Goal: Navigation & Orientation: Understand site structure

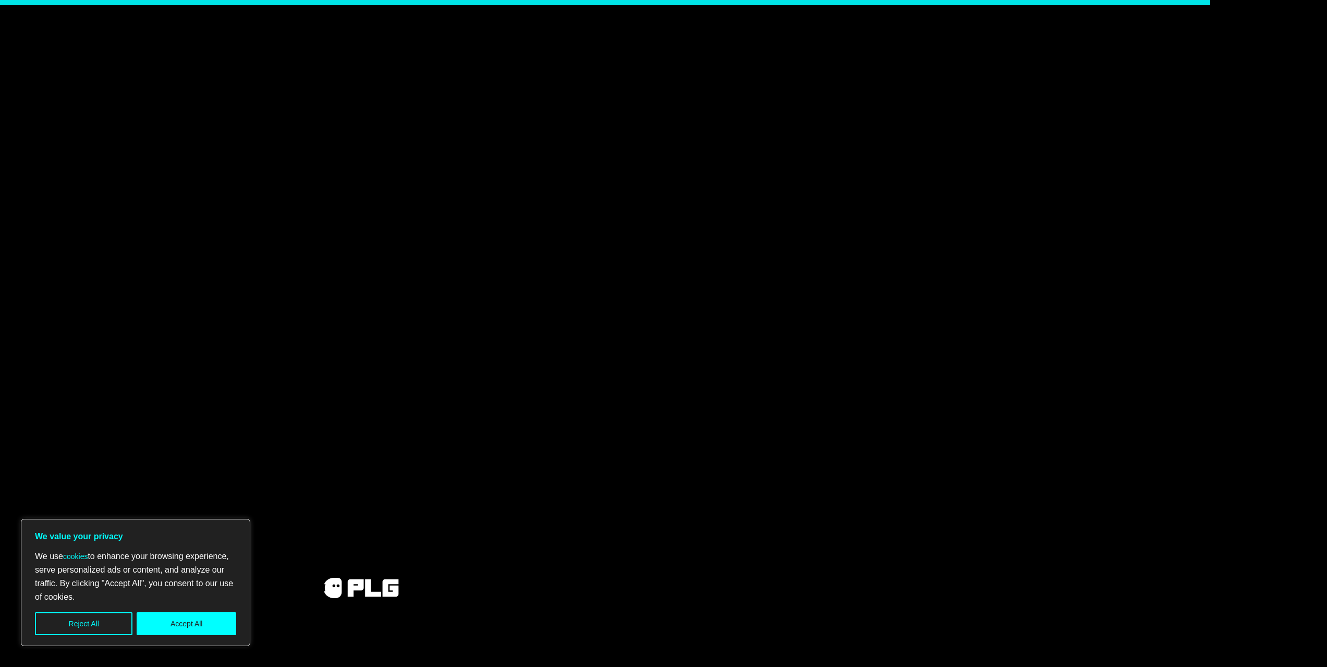
scroll to position [3371, 0]
click at [94, 618] on button "Reject All" at bounding box center [83, 623] width 97 height 23
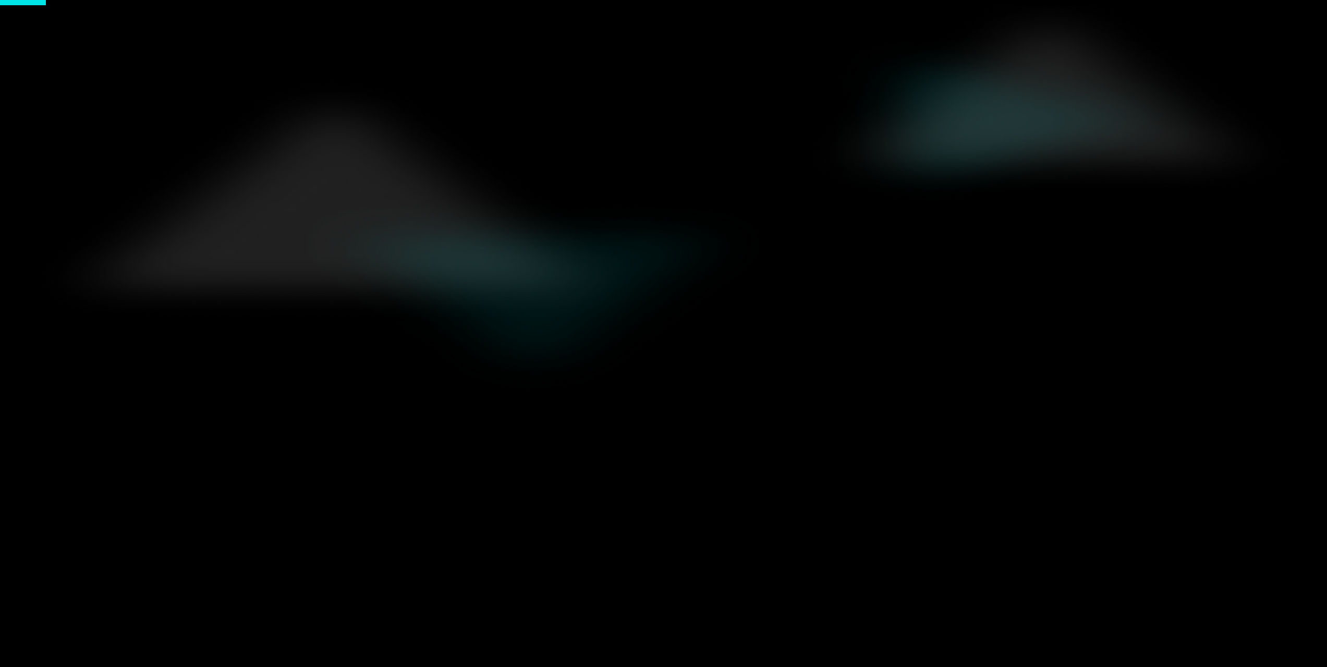
scroll to position [0, 0]
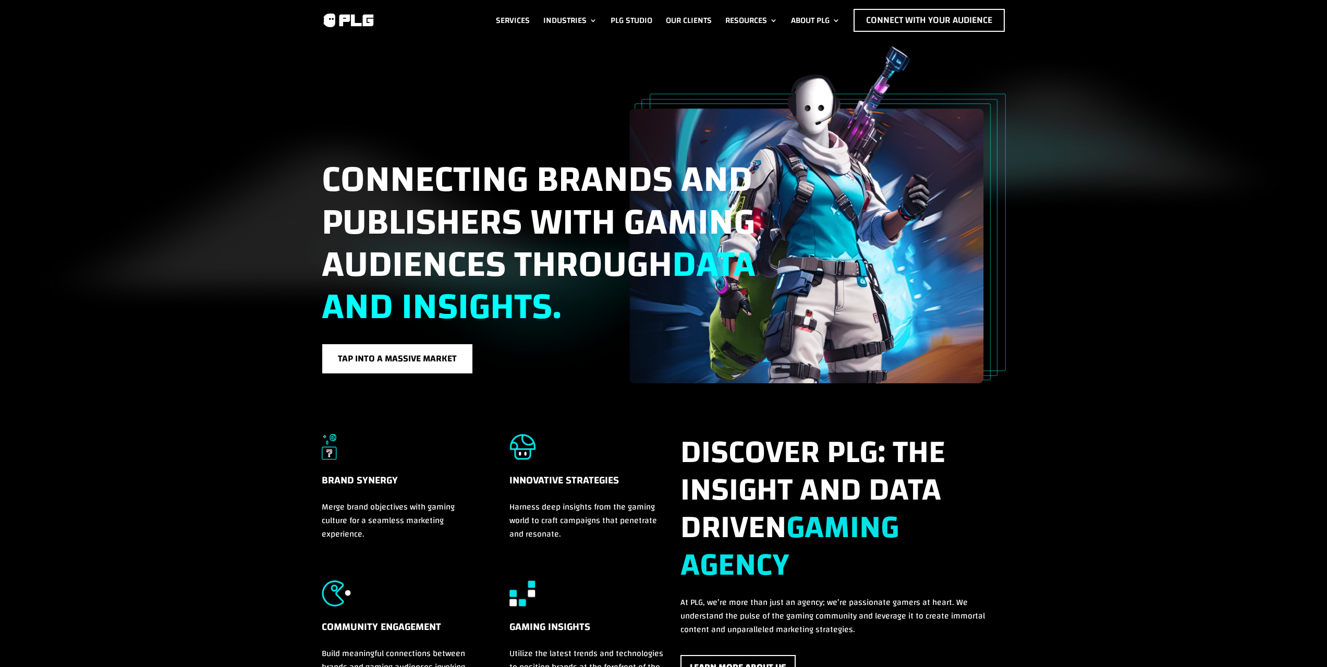
click at [505, 173] on span "Connecting brands and publishers with gaming audiences through data and insight…" at bounding box center [539, 243] width 434 height 196
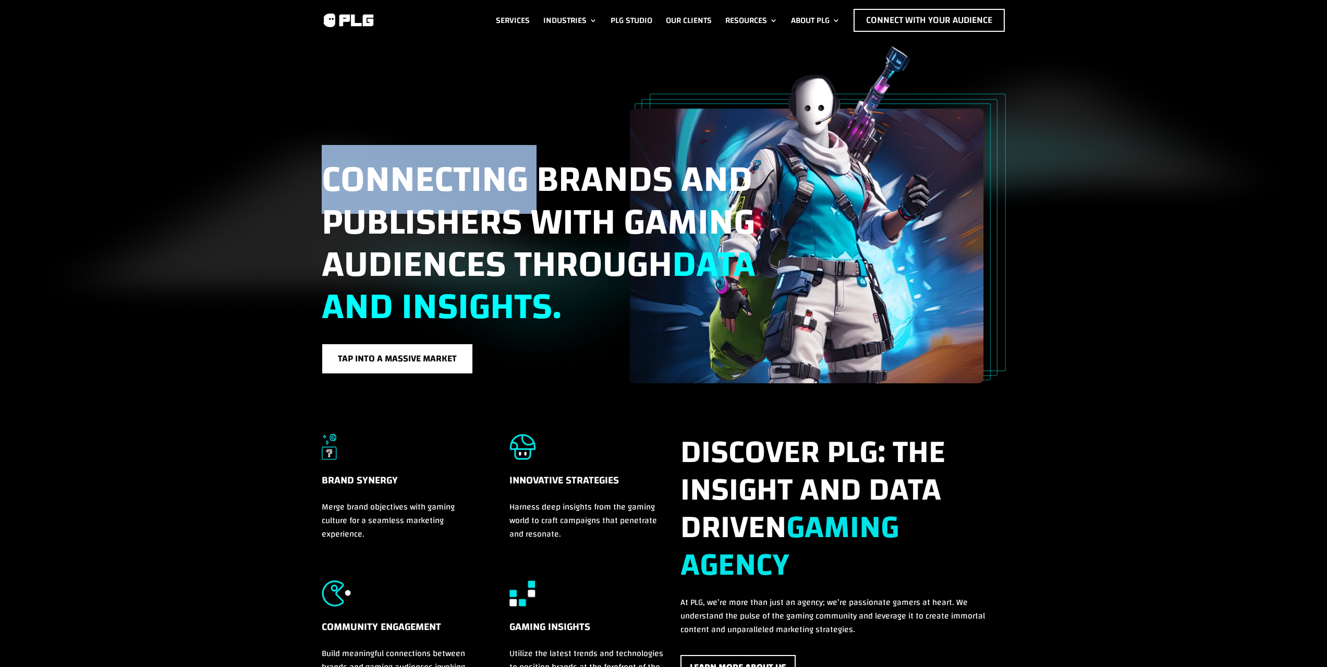
click at [505, 173] on span "Connecting brands and publishers with gaming audiences through data and insight…" at bounding box center [539, 243] width 434 height 196
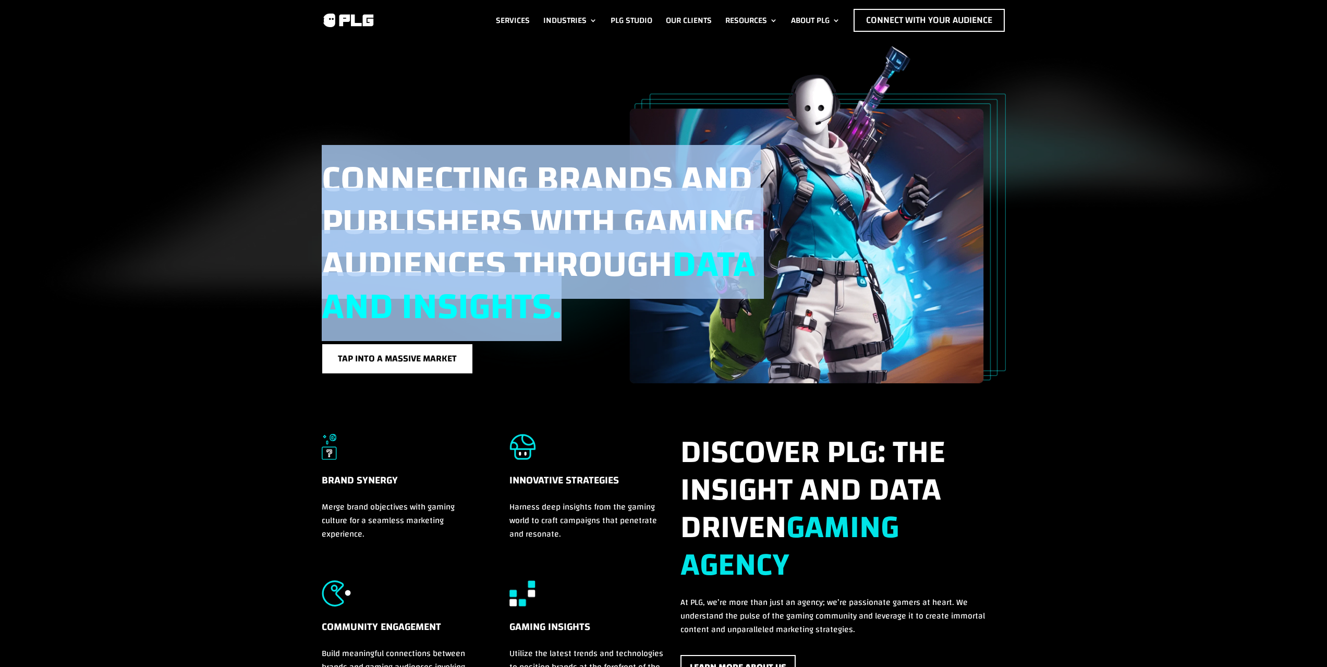
click at [505, 173] on span "Connecting brands and publishers with gaming audiences through data and insight…" at bounding box center [539, 243] width 434 height 196
copy div "Connecting brands and publishers with gaming audiences through data and insight…"
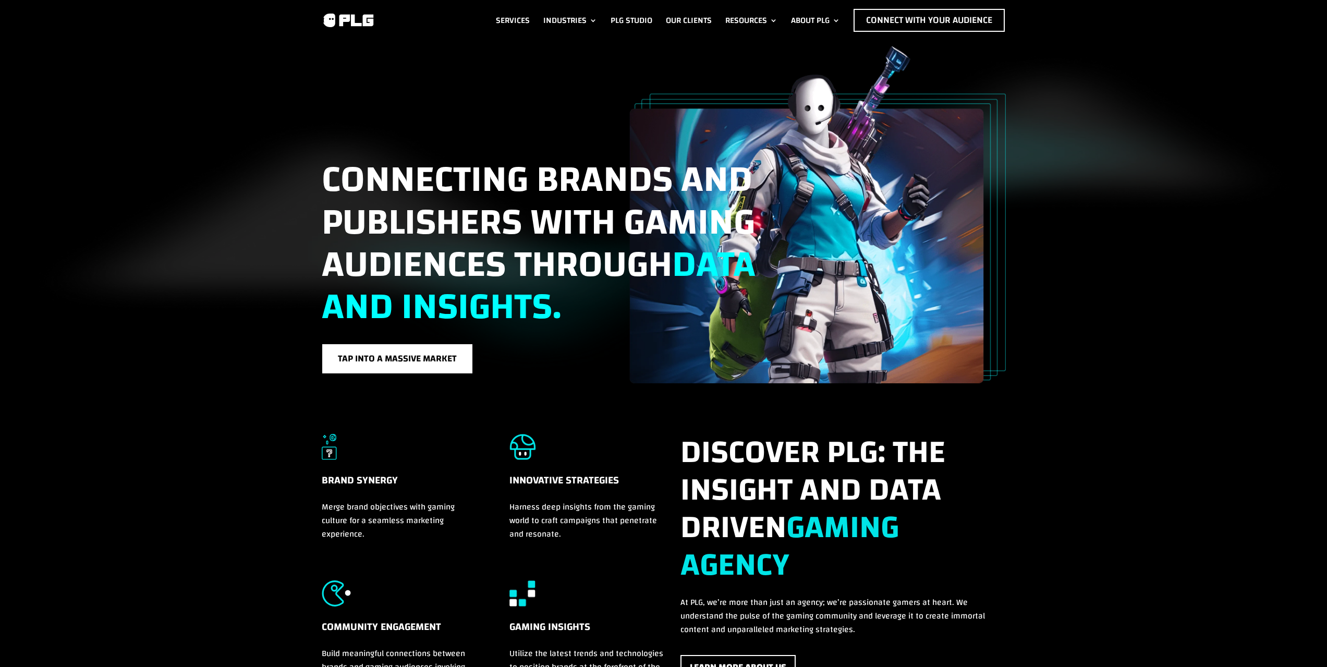
click at [1074, 166] on div "Connecting brands and publishers with gaming audiences through data and insight…" at bounding box center [663, 212] width 1327 height 343
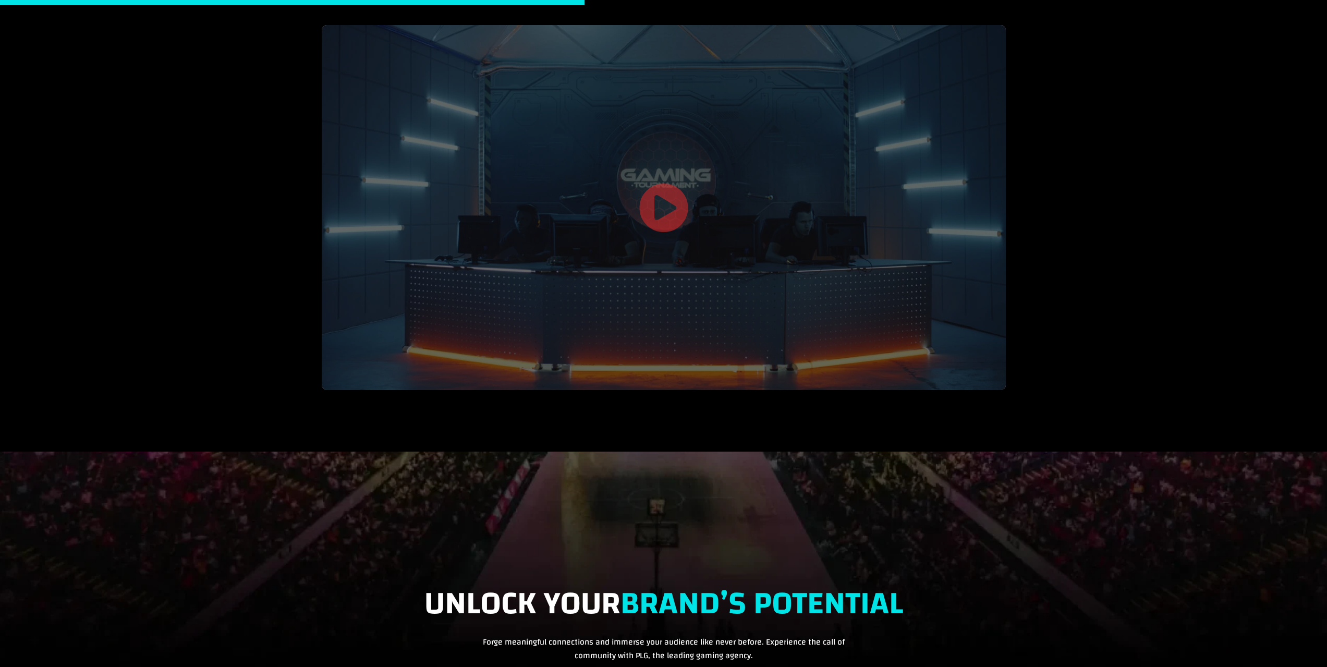
scroll to position [1531, 0]
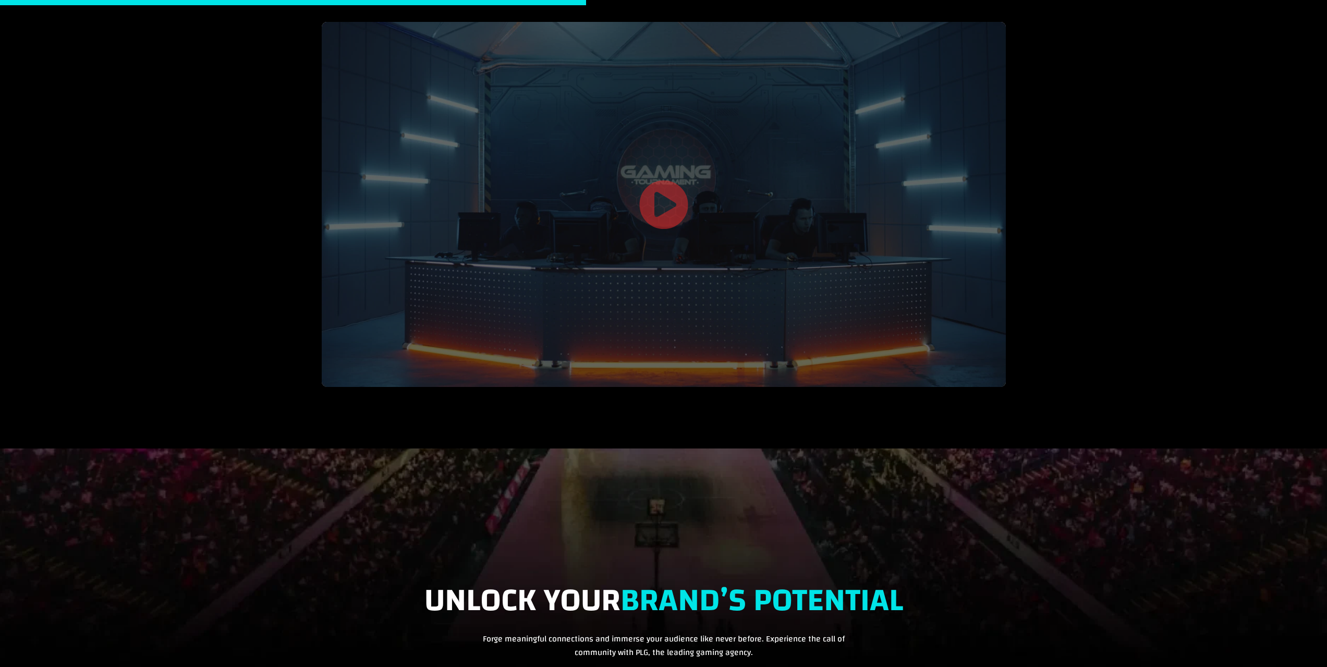
click at [667, 210] on link at bounding box center [664, 206] width 50 height 54
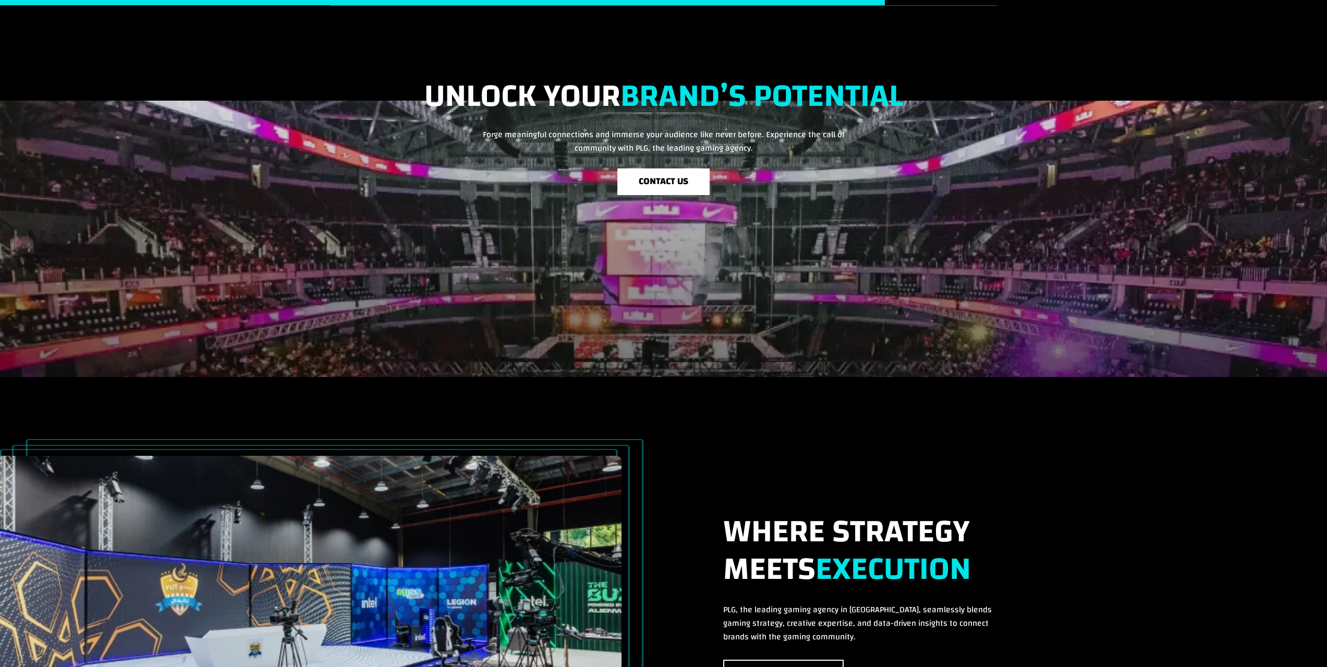
scroll to position [2313, 0]
